Goal: Information Seeking & Learning: Learn about a topic

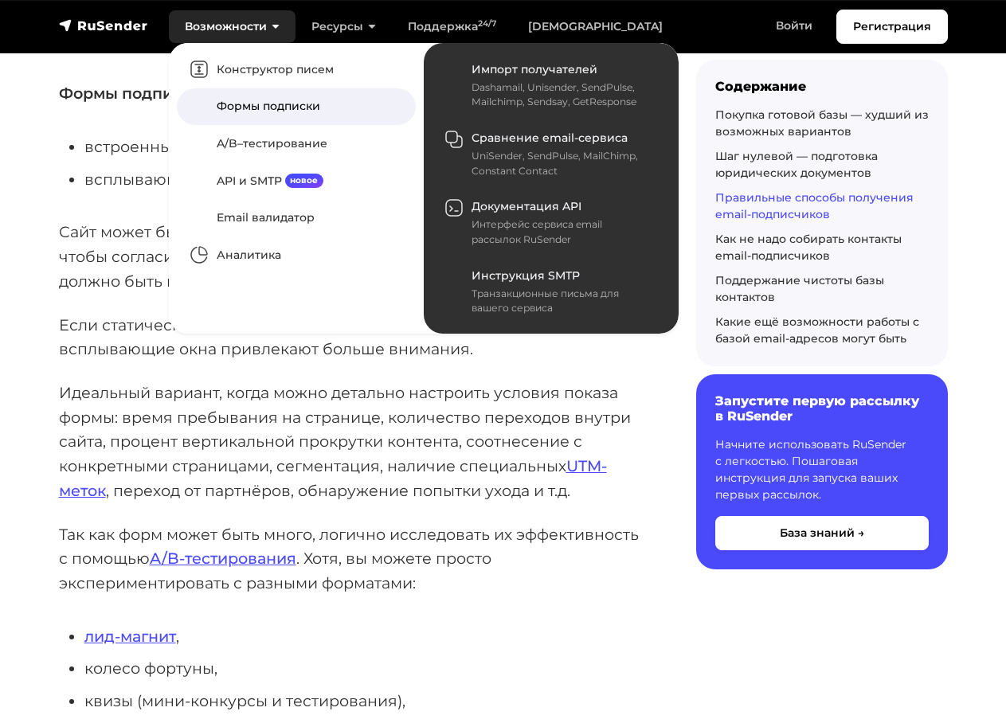
scroll to position [2585, 0]
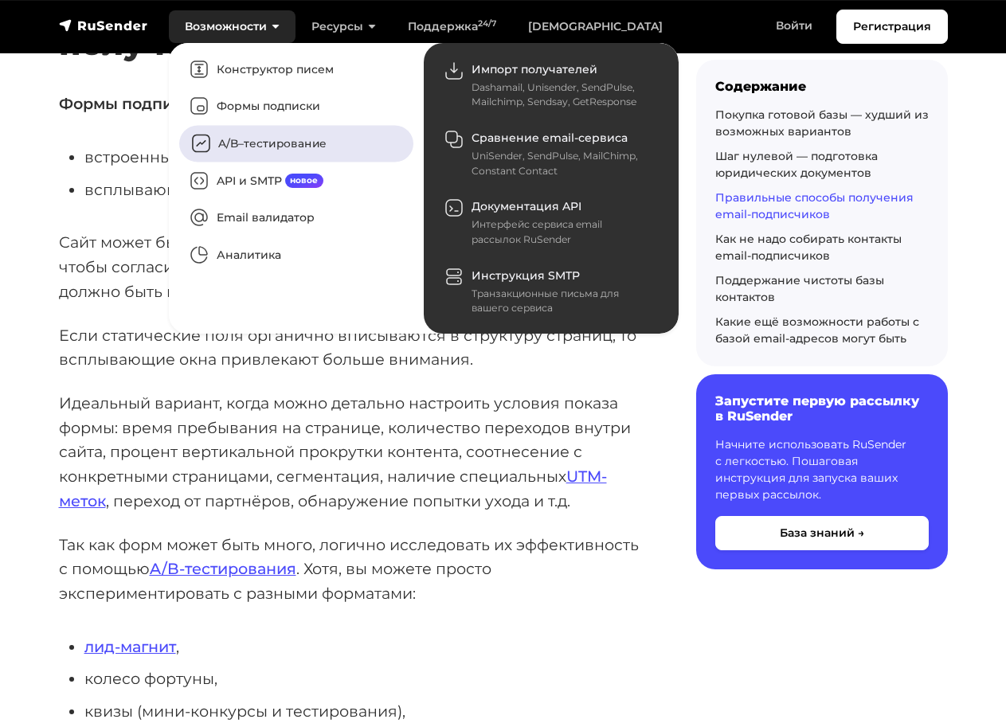
click at [260, 144] on link "A/B–тестирование" at bounding box center [296, 144] width 234 height 37
